Goal: Task Accomplishment & Management: Use online tool/utility

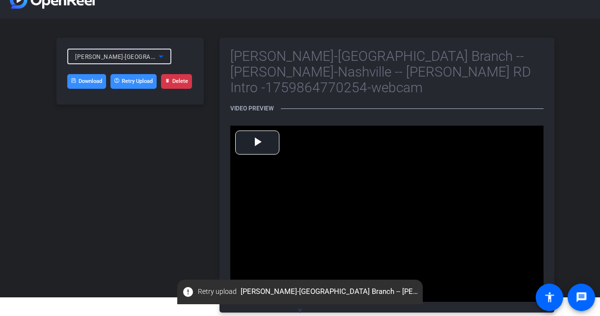
click at [161, 57] on icon at bounding box center [161, 57] width 5 height 2
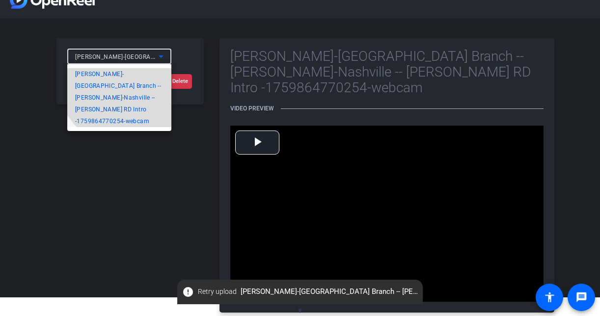
click at [140, 86] on span "Chris Porod-Nashville Branch -- Chris P-Nashville -- Chris Porod RD Intro -1759…" at bounding box center [119, 97] width 88 height 59
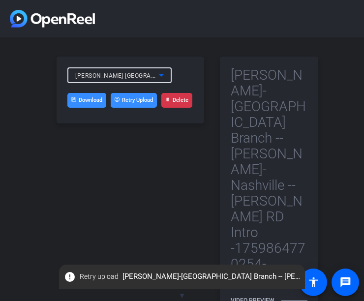
click at [164, 77] on icon at bounding box center [161, 75] width 12 height 12
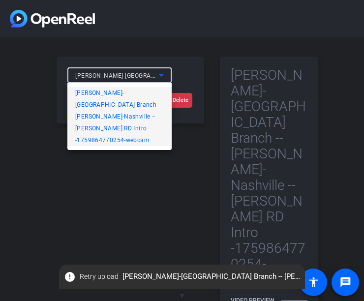
click at [127, 93] on span "Chris Porod-Nashville Branch -- Chris P-Nashville -- Chris Porod RD Intro -1759…" at bounding box center [119, 116] width 88 height 59
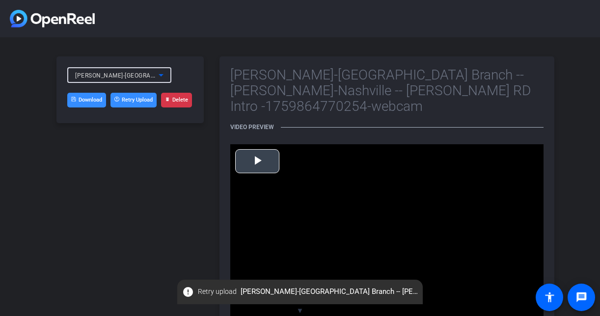
scroll to position [19, 0]
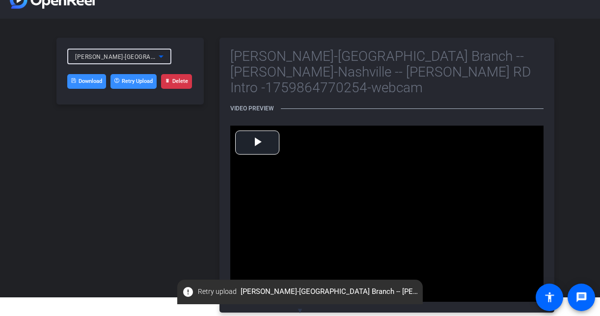
click at [125, 82] on button "Retry Upload" at bounding box center [134, 81] width 46 height 15
click at [219, 289] on span "Retry upload" at bounding box center [217, 292] width 39 height 10
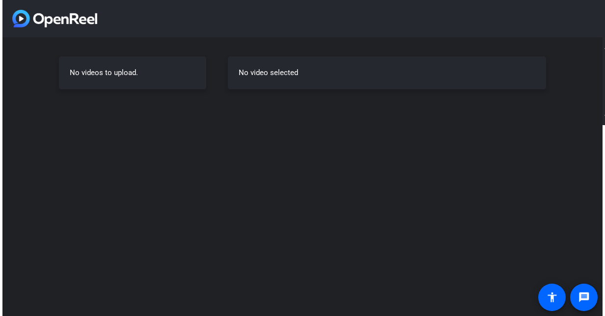
scroll to position [0, 0]
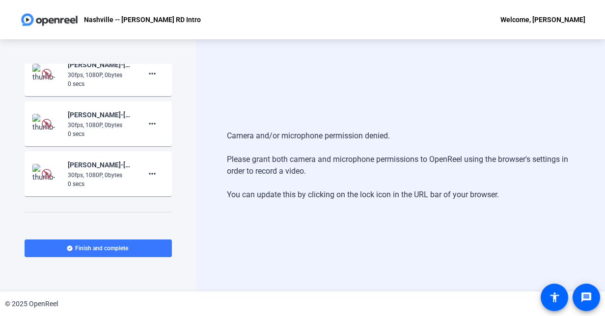
scroll to position [334, 0]
click at [118, 154] on mat-card-content "Chris Porod-Nashville Branch -- Chris P-Nashville -- Chris Porod RD Intro -1759…" at bounding box center [98, 173] width 147 height 45
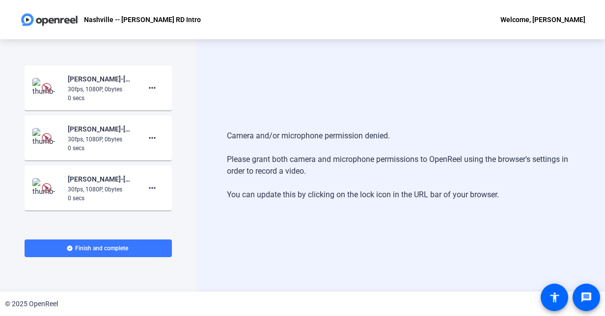
scroll to position [323, 0]
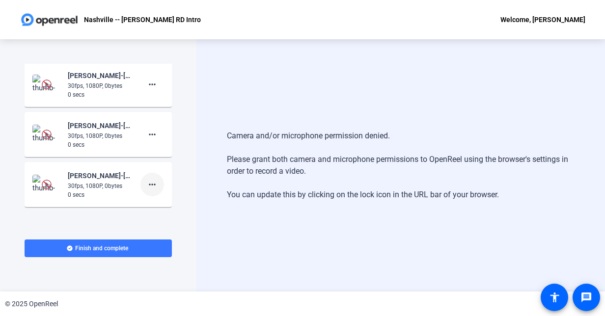
click at [140, 181] on span at bounding box center [152, 185] width 24 height 24
click at [196, 246] on div at bounding box center [302, 158] width 605 height 316
click at [130, 252] on span at bounding box center [98, 249] width 147 height 24
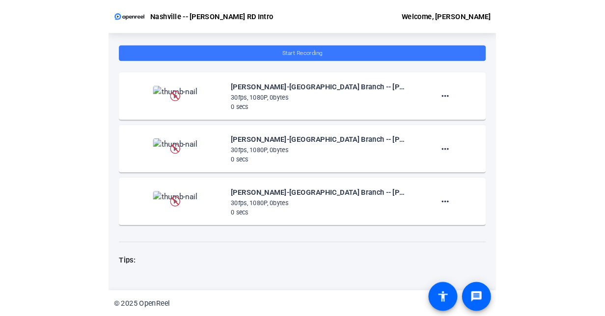
scroll to position [297, 0]
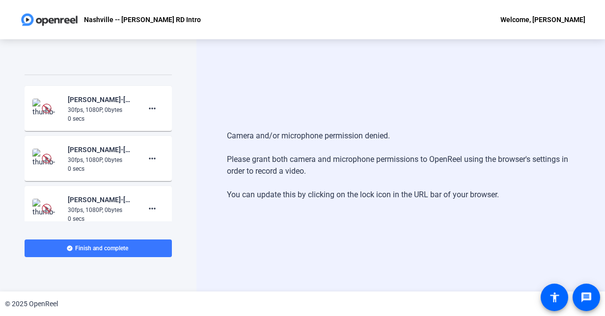
scroll to position [300, 0]
click at [123, 162] on div "30fps, 1080P, 0bytes" at bounding box center [101, 159] width 66 height 9
click at [46, 158] on img at bounding box center [47, 158] width 10 height 10
